Goal: Task Accomplishment & Management: Manage account settings

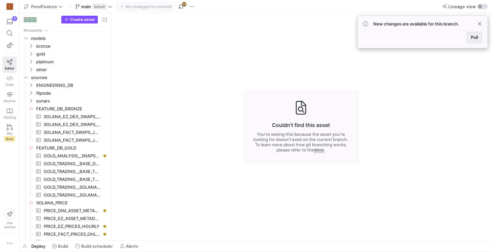
click at [473, 42] on span at bounding box center [474, 37] width 15 height 10
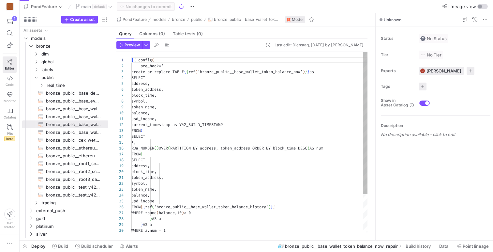
scroll to position [59, 0]
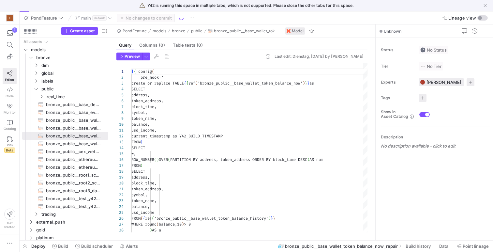
scroll to position [59, 0]
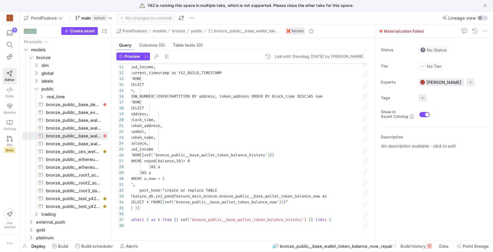
click at [9, 15] on div "C" at bounding box center [10, 18] width 7 height 7
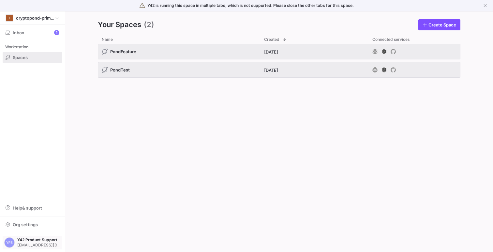
click at [36, 237] on span "Y42 Product Support" at bounding box center [38, 239] width 43 height 5
click at [45, 131] on div at bounding box center [246, 126] width 493 height 252
click at [33, 23] on span at bounding box center [32, 18] width 64 height 12
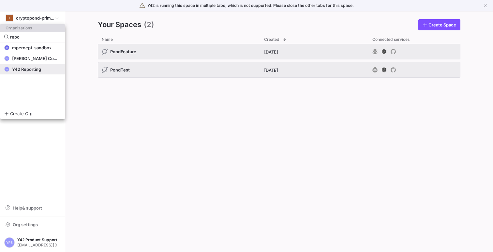
type input "repo"
click at [37, 69] on span "Y42 Reporting" at bounding box center [26, 69] width 29 height 5
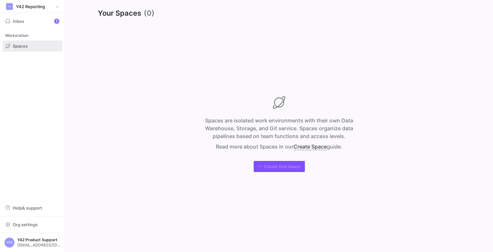
click at [38, 43] on span at bounding box center [32, 46] width 59 height 10
click at [30, 23] on span "Inbox 1" at bounding box center [33, 21] width 54 height 5
click at [33, 51] on div at bounding box center [246, 126] width 493 height 252
click at [37, 246] on span "mail-product-support@y42.com" at bounding box center [38, 245] width 43 height 5
click at [36, 228] on span "Sign out" at bounding box center [29, 229] width 45 height 5
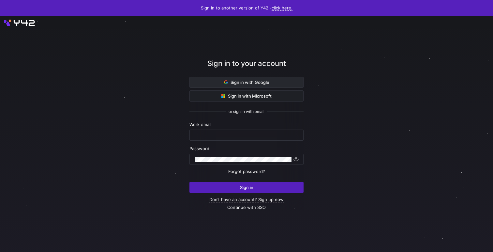
click at [243, 85] on span at bounding box center [247, 82] width 114 height 10
